Goal: Information Seeking & Learning: Learn about a topic

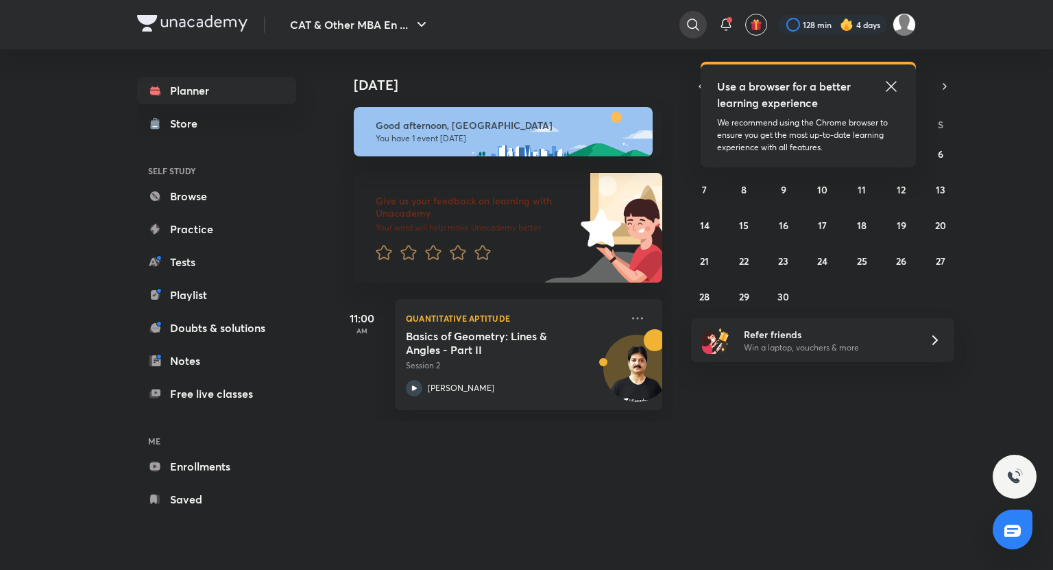
click at [699, 19] on icon at bounding box center [693, 24] width 16 height 16
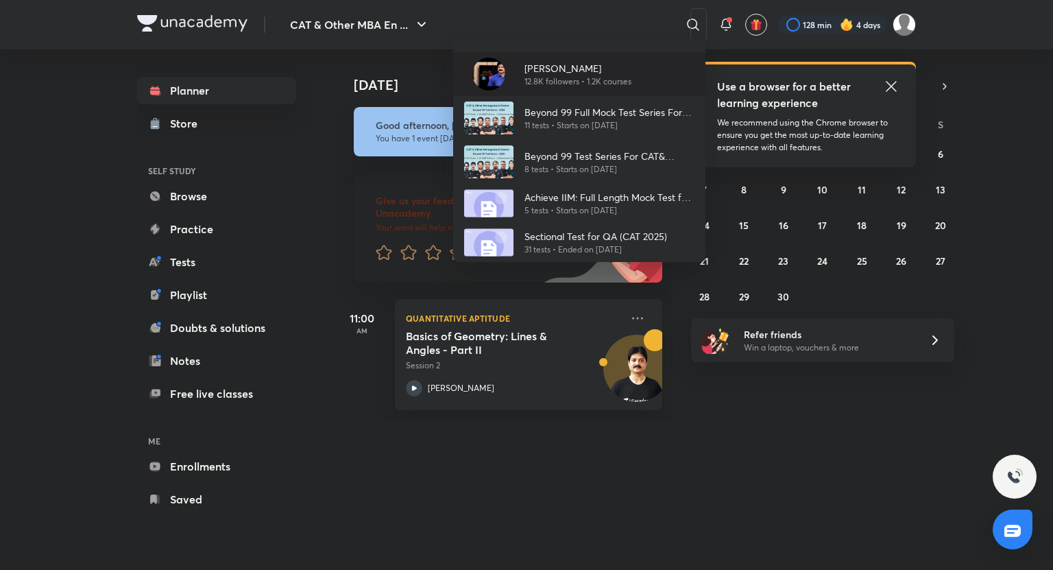
click at [565, 76] on p "12.8K followers • 1.2K courses" at bounding box center [577, 81] width 107 height 12
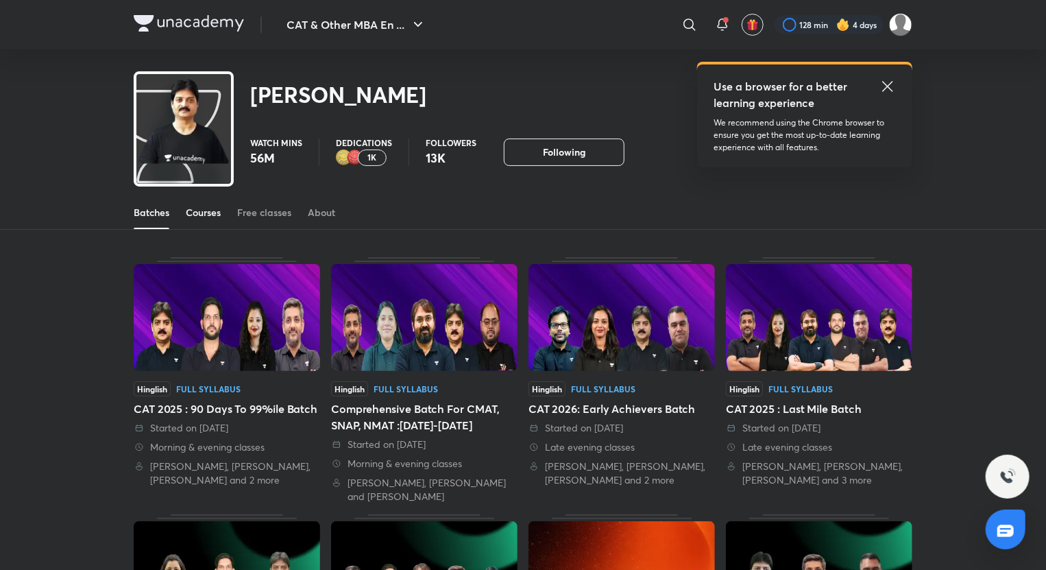
click at [200, 218] on div "Courses" at bounding box center [203, 213] width 35 height 14
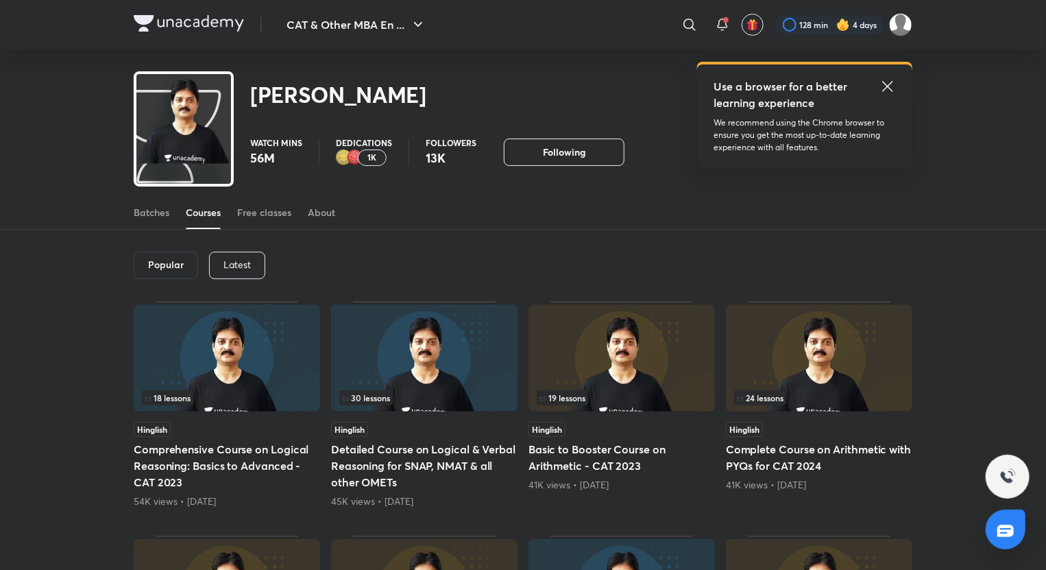
click at [245, 259] on p "Latest" at bounding box center [236, 264] width 27 height 11
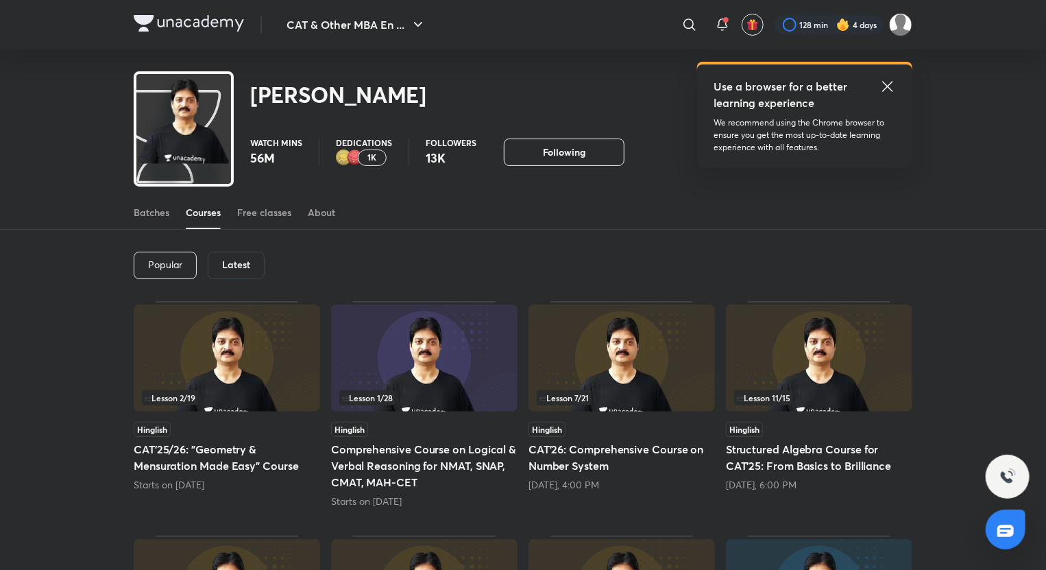
click at [644, 483] on div "[DATE], 4:00 PM" at bounding box center [622, 485] width 186 height 14
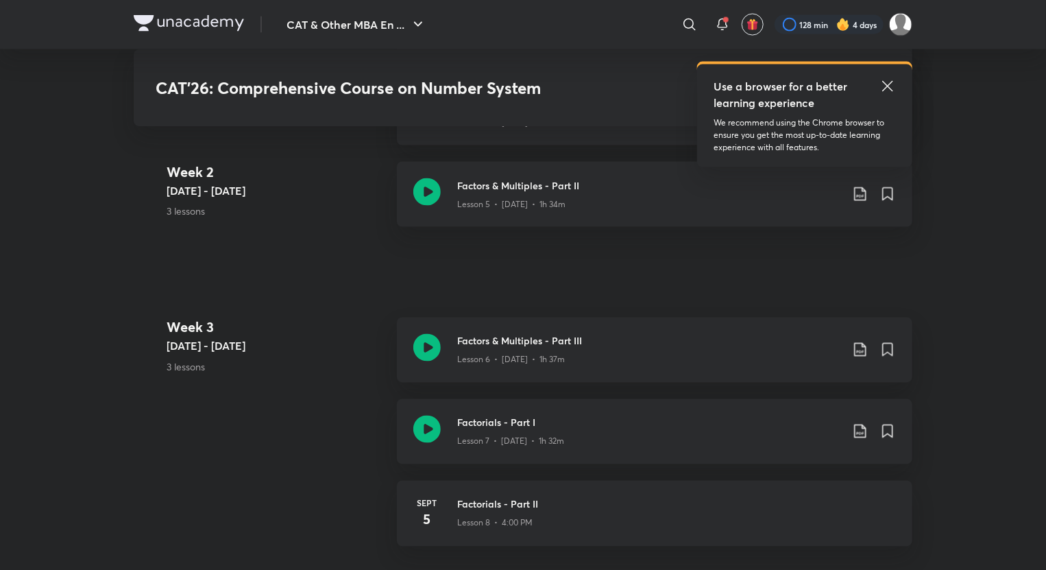
scroll to position [1102, 0]
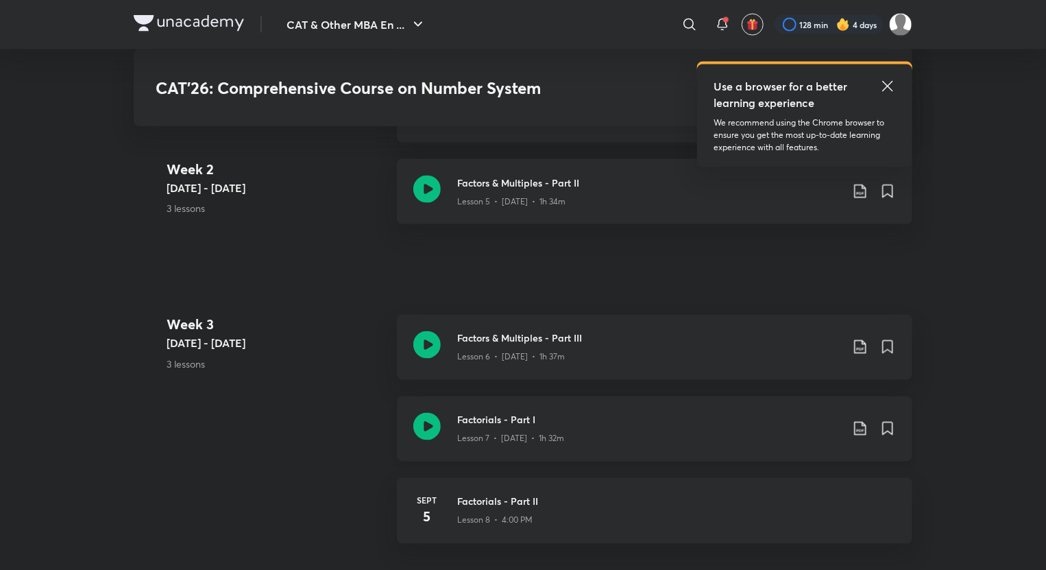
click at [422, 421] on icon at bounding box center [426, 426] width 27 height 27
click at [859, 435] on icon at bounding box center [860, 428] width 16 height 16
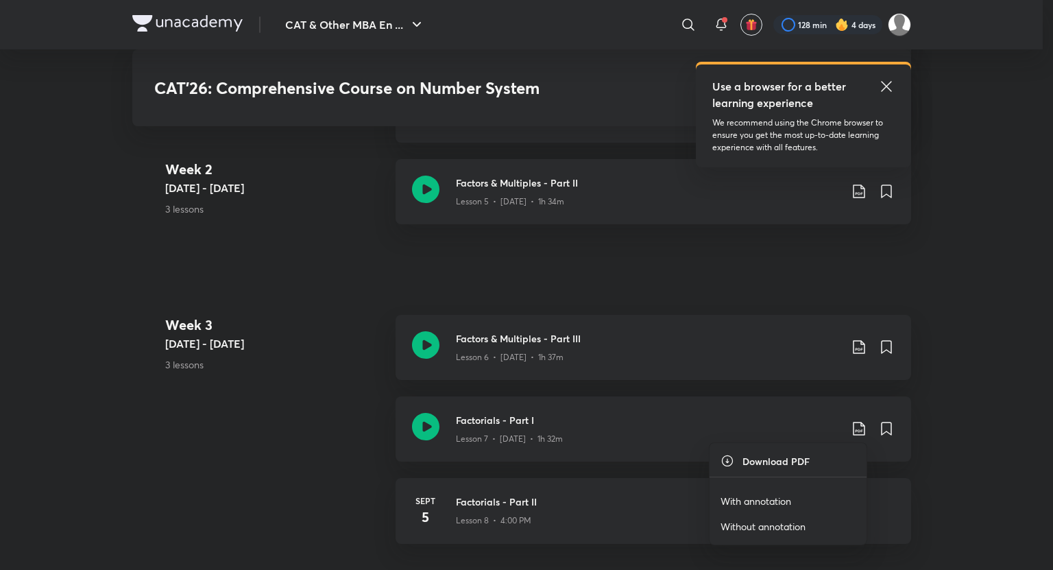
click at [771, 505] on p "With annotation" at bounding box center [755, 501] width 71 height 14
